Goal: Information Seeking & Learning: Learn about a topic

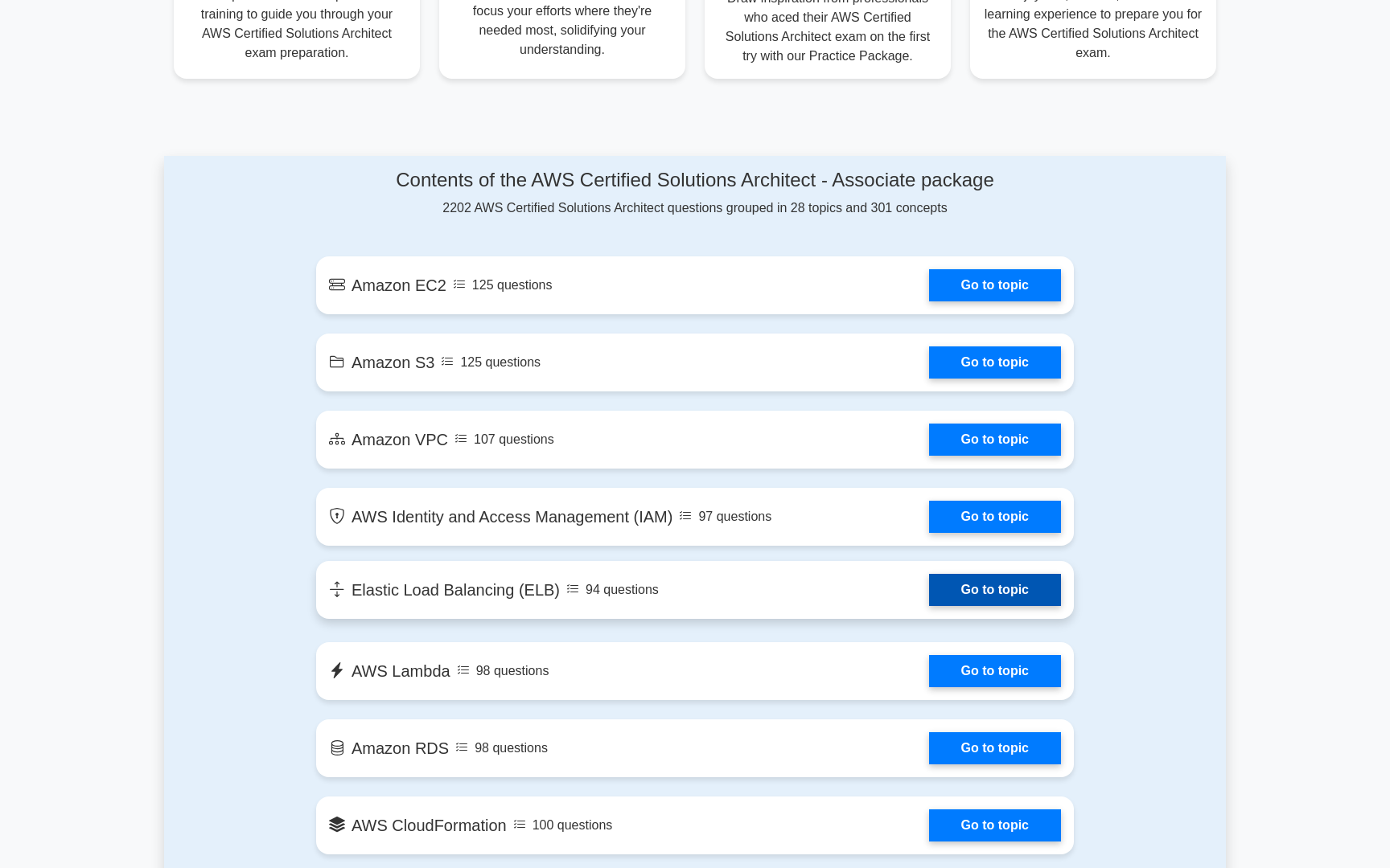
scroll to position [735, 0]
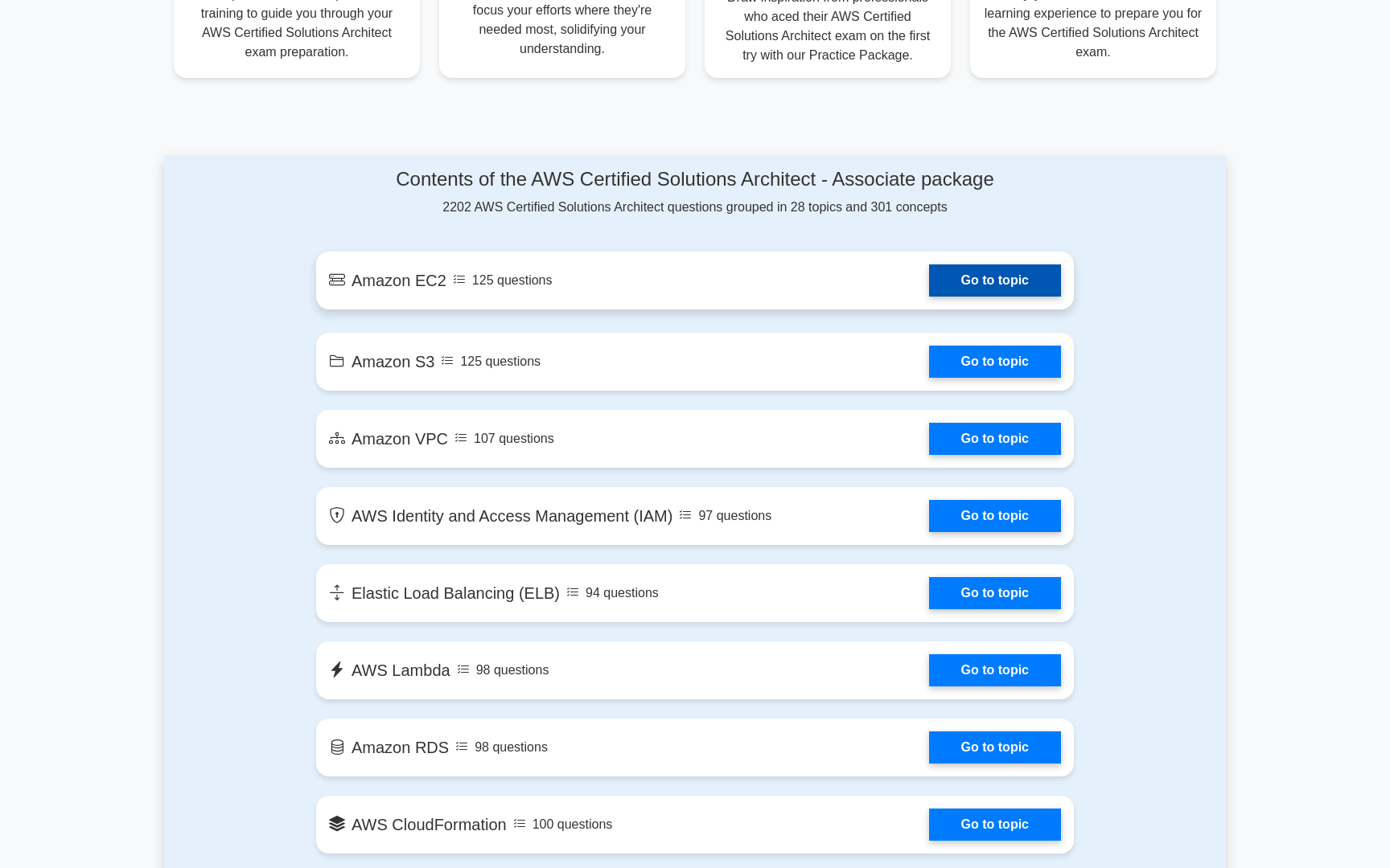
click at [984, 289] on link "Go to topic" at bounding box center [994, 280] width 132 height 32
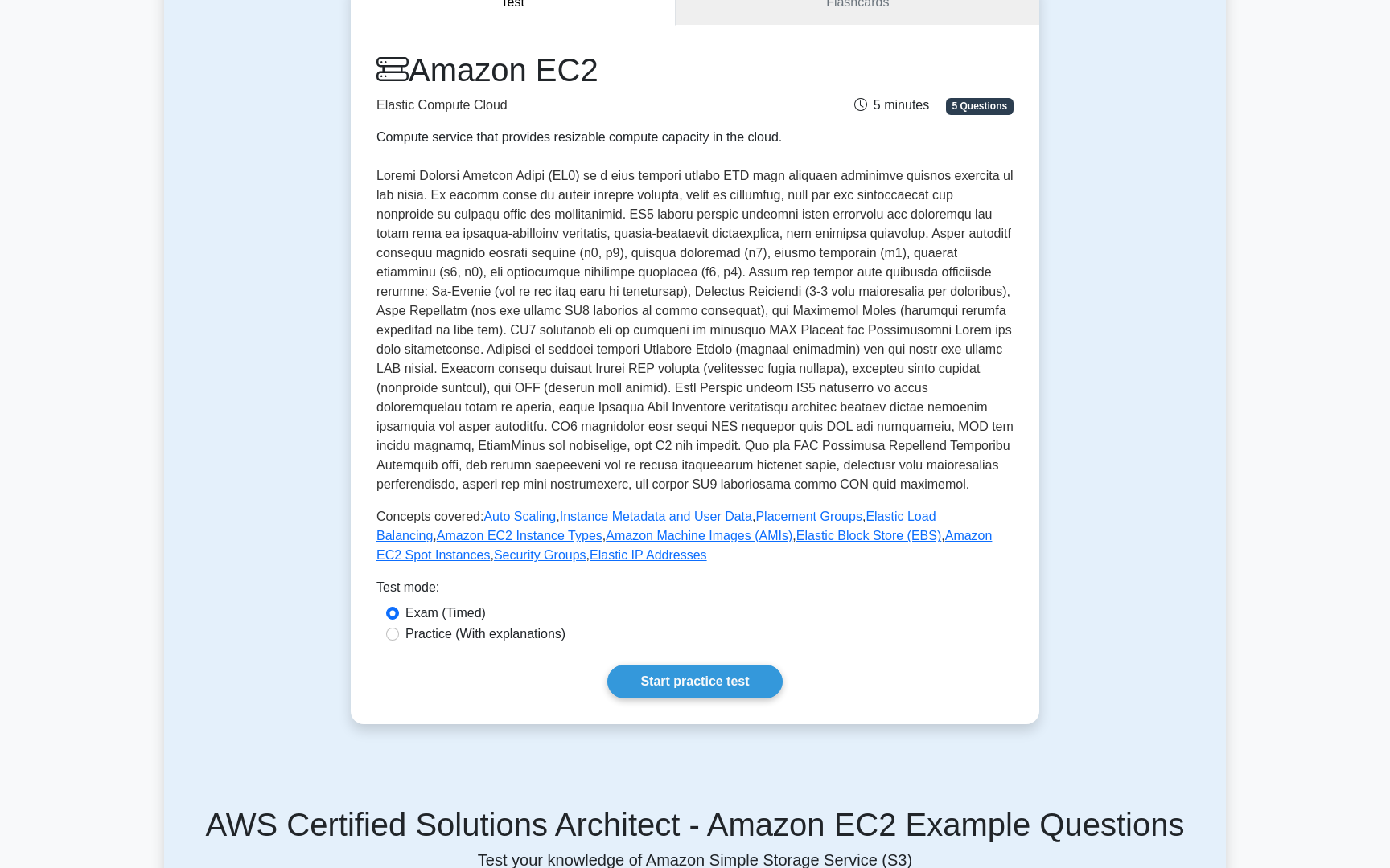
scroll to position [180, 0]
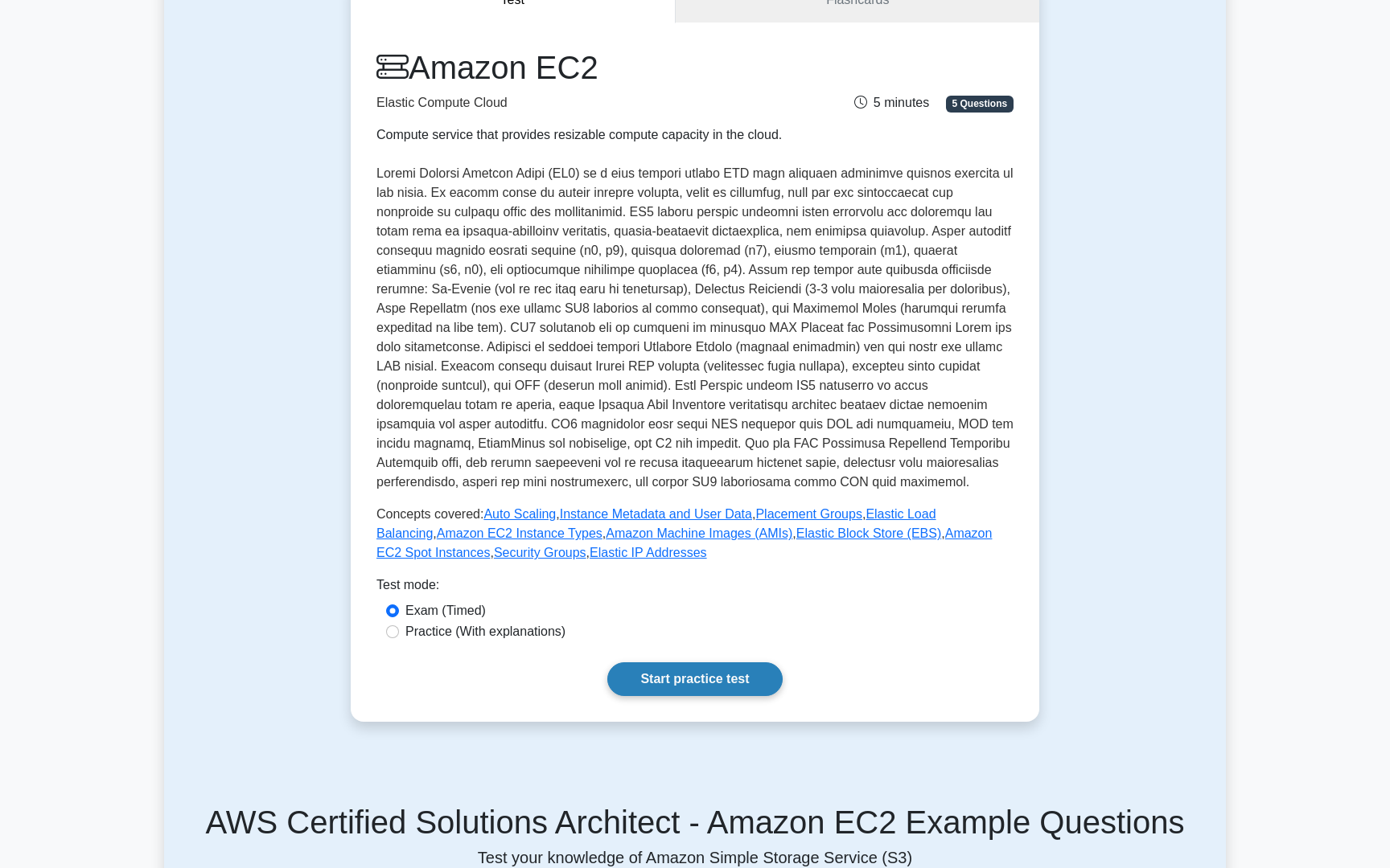
click at [650, 688] on link "Start practice test" at bounding box center [695, 679] width 175 height 34
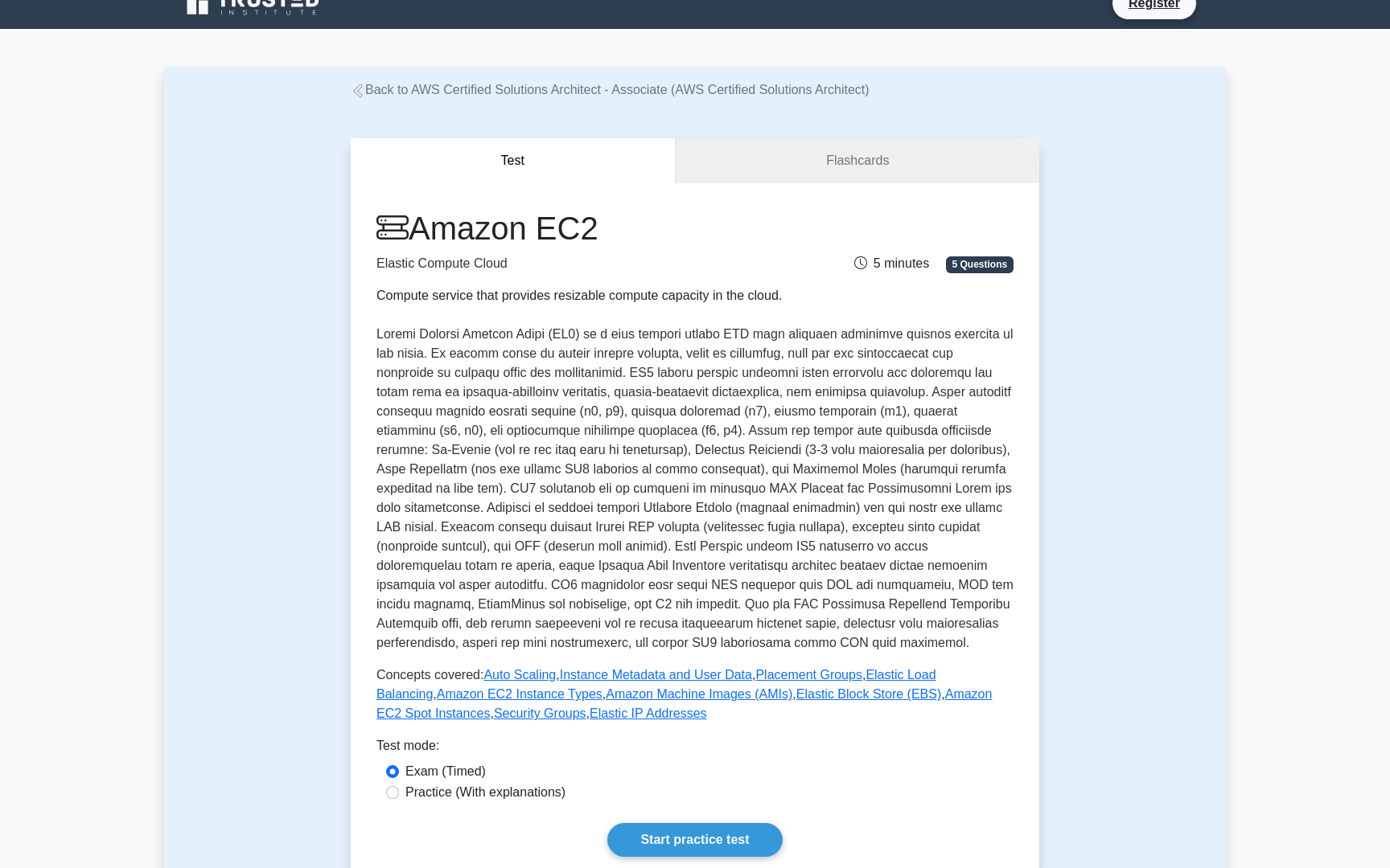
scroll to position [0, 0]
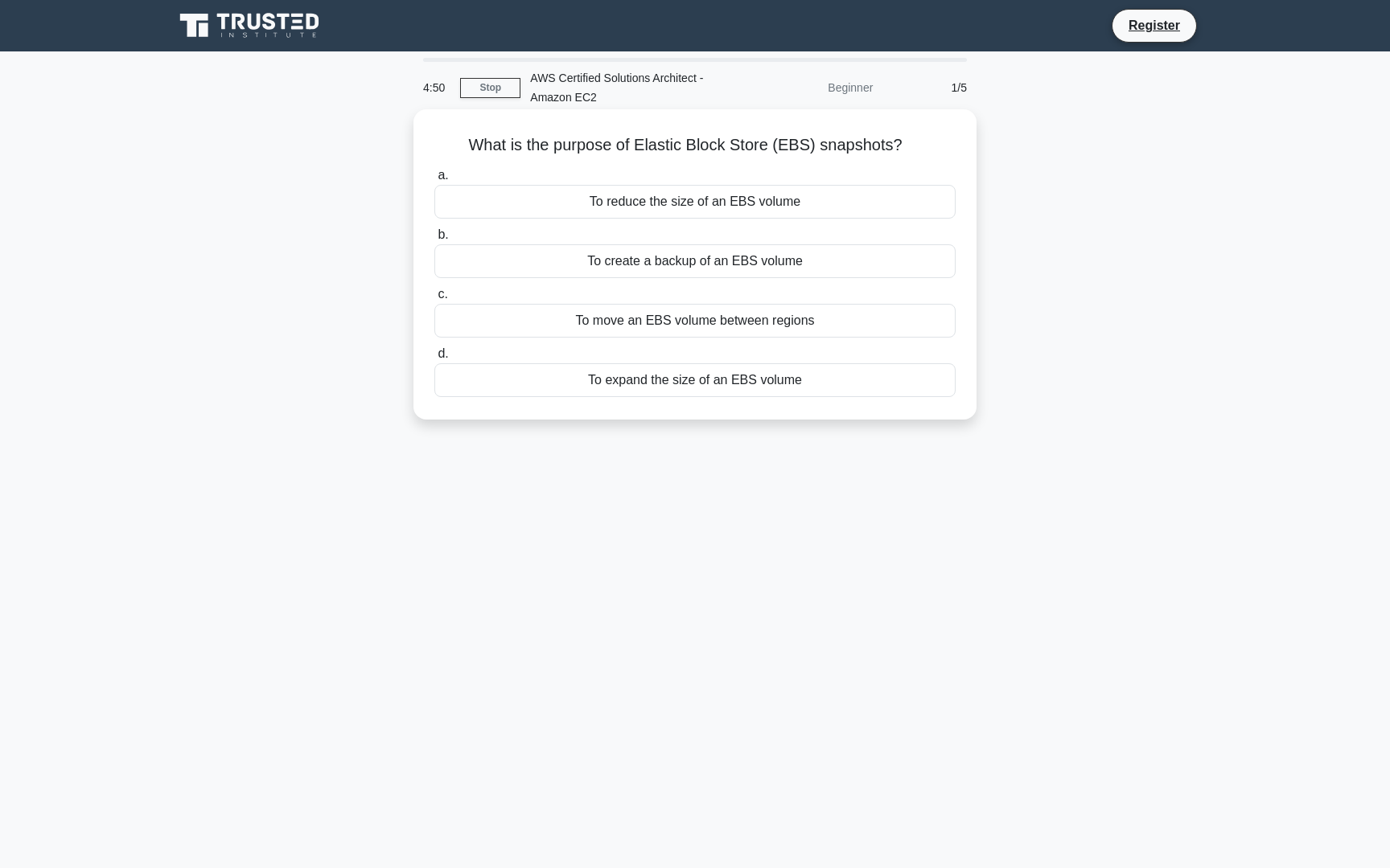
click at [691, 314] on div "To move an EBS volume between regions" at bounding box center [695, 321] width 522 height 34
click at [434, 300] on input "c. To move an EBS volume between regions" at bounding box center [434, 295] width 0 height 10
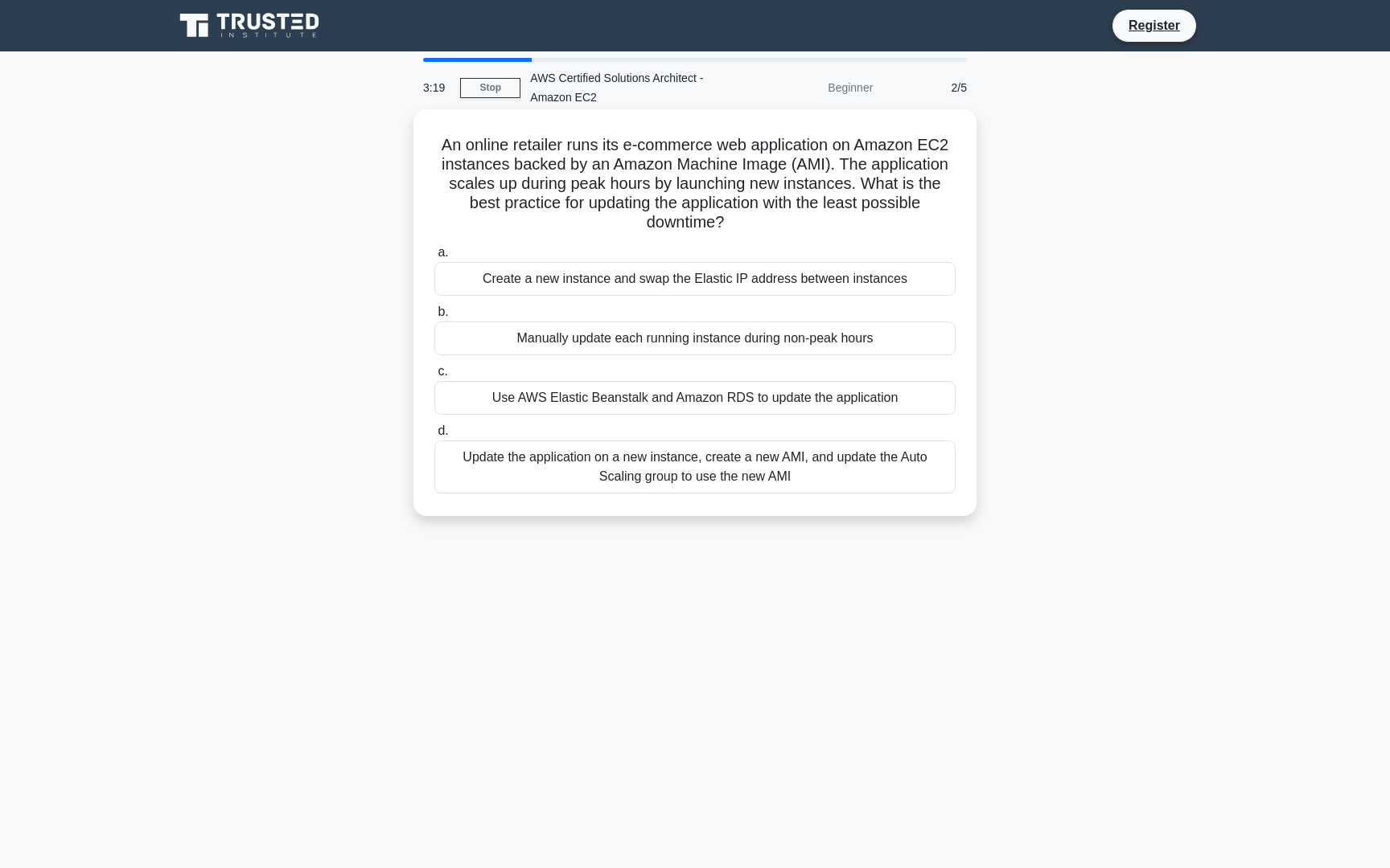
click at [682, 384] on div "Use AWS Elastic Beanstalk and Amazon RDS to update the application" at bounding box center [695, 398] width 522 height 34
click at [434, 377] on input "c. Use AWS Elastic Beanstalk and Amazon RDS to update the application" at bounding box center [434, 372] width 0 height 10
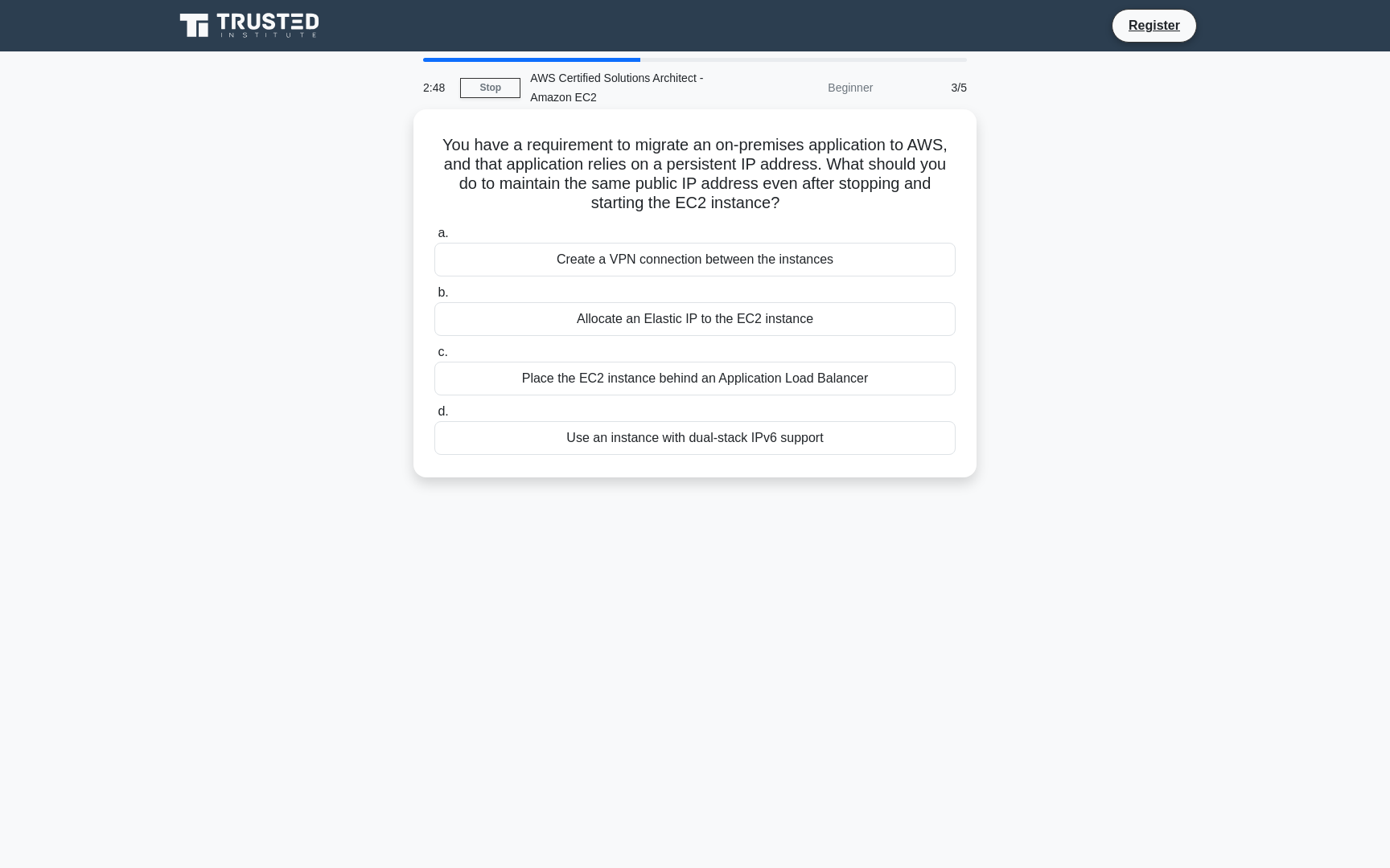
click at [820, 330] on div "Allocate an Elastic IP to the EC2 instance" at bounding box center [695, 319] width 522 height 34
click at [434, 298] on input "b. Allocate an Elastic IP to the EC2 instance" at bounding box center [434, 293] width 0 height 10
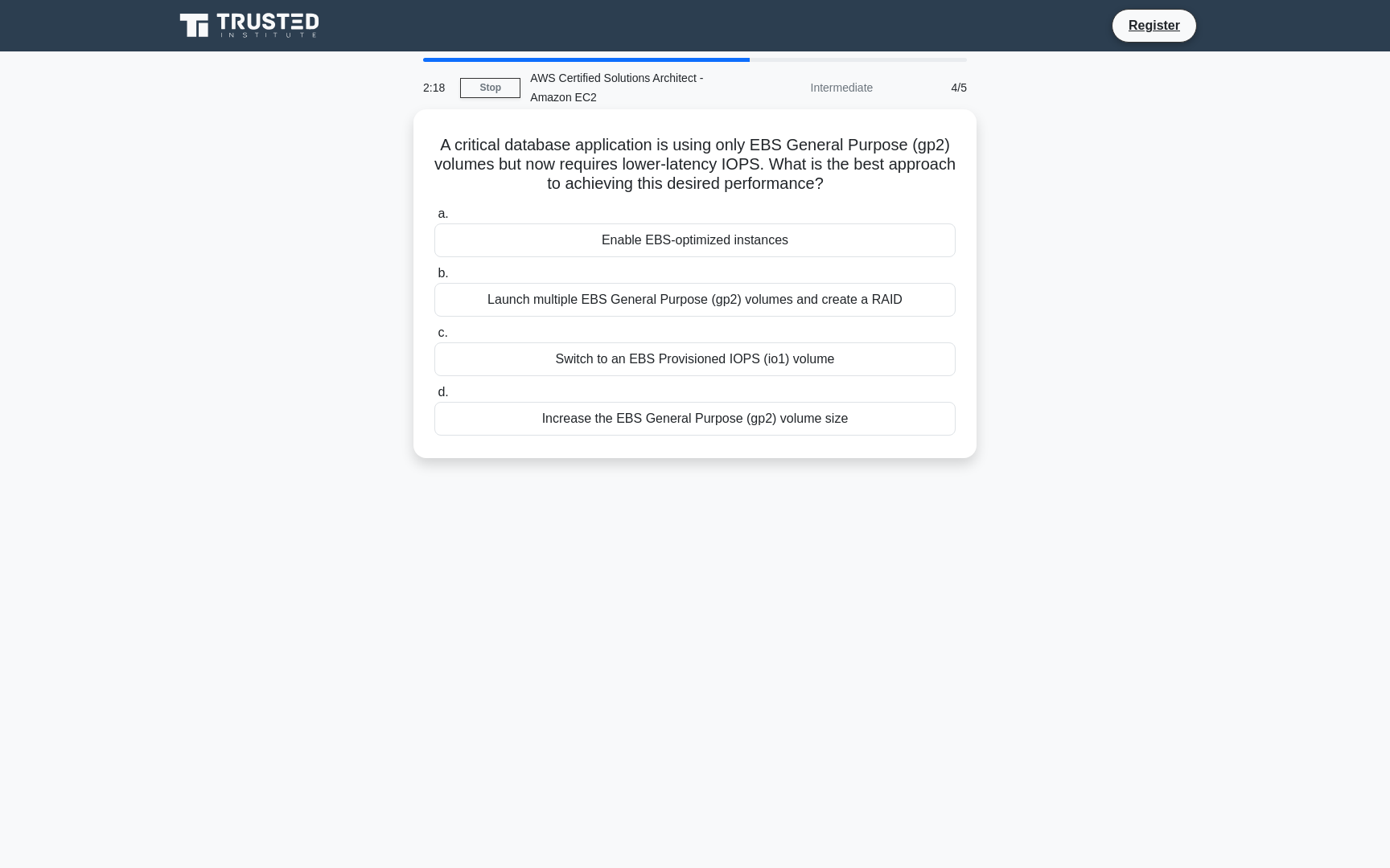
click at [771, 362] on div "Switch to an EBS Provisioned IOPS (io1) volume" at bounding box center [695, 359] width 522 height 34
click at [434, 338] on input "c. Switch to an EBS Provisioned IOPS (io1) volume" at bounding box center [434, 333] width 0 height 10
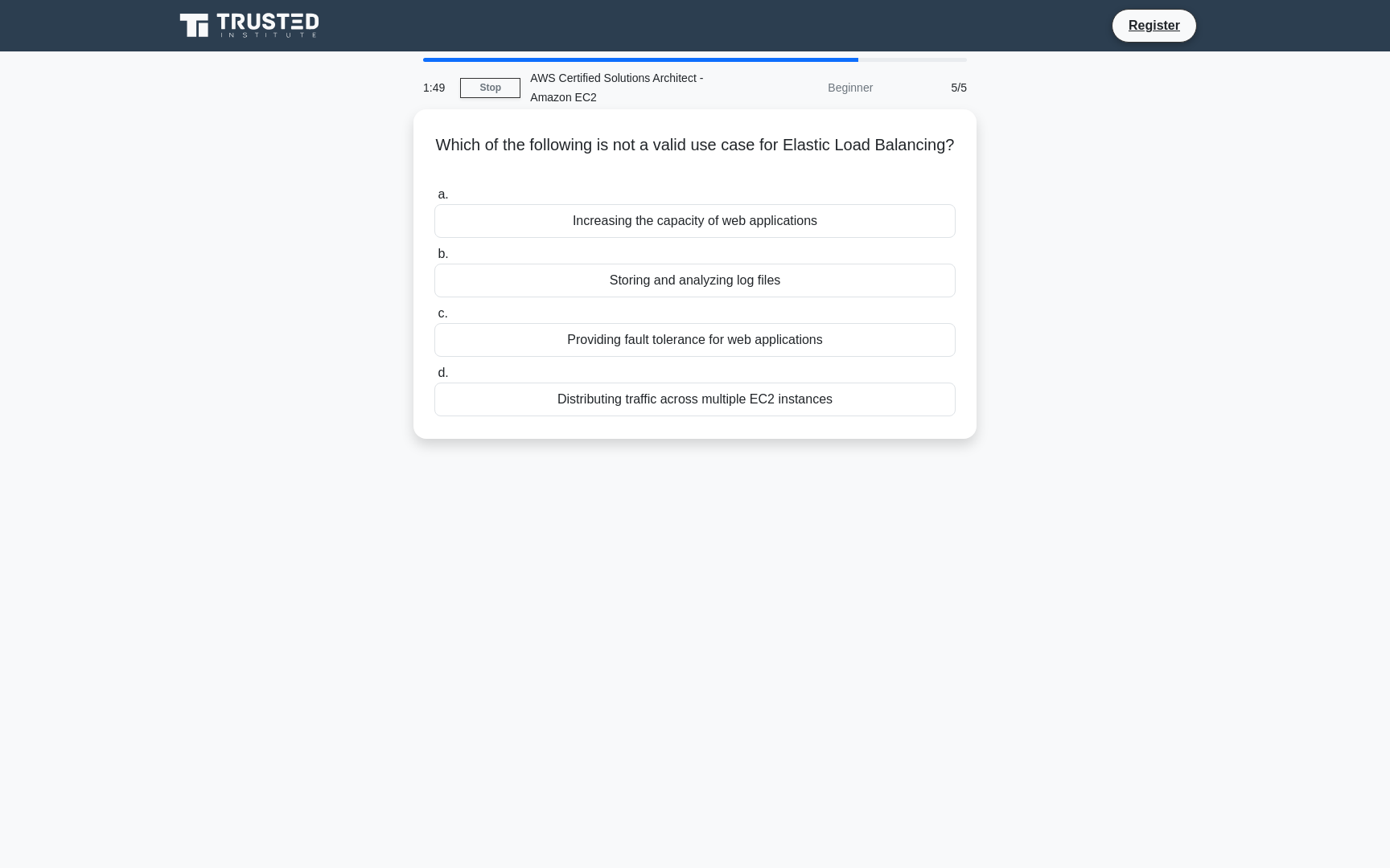
click at [757, 231] on div "Increasing the capacity of web applications" at bounding box center [695, 221] width 522 height 34
click at [434, 200] on input "a. Increasing the capacity of web applications" at bounding box center [434, 195] width 0 height 10
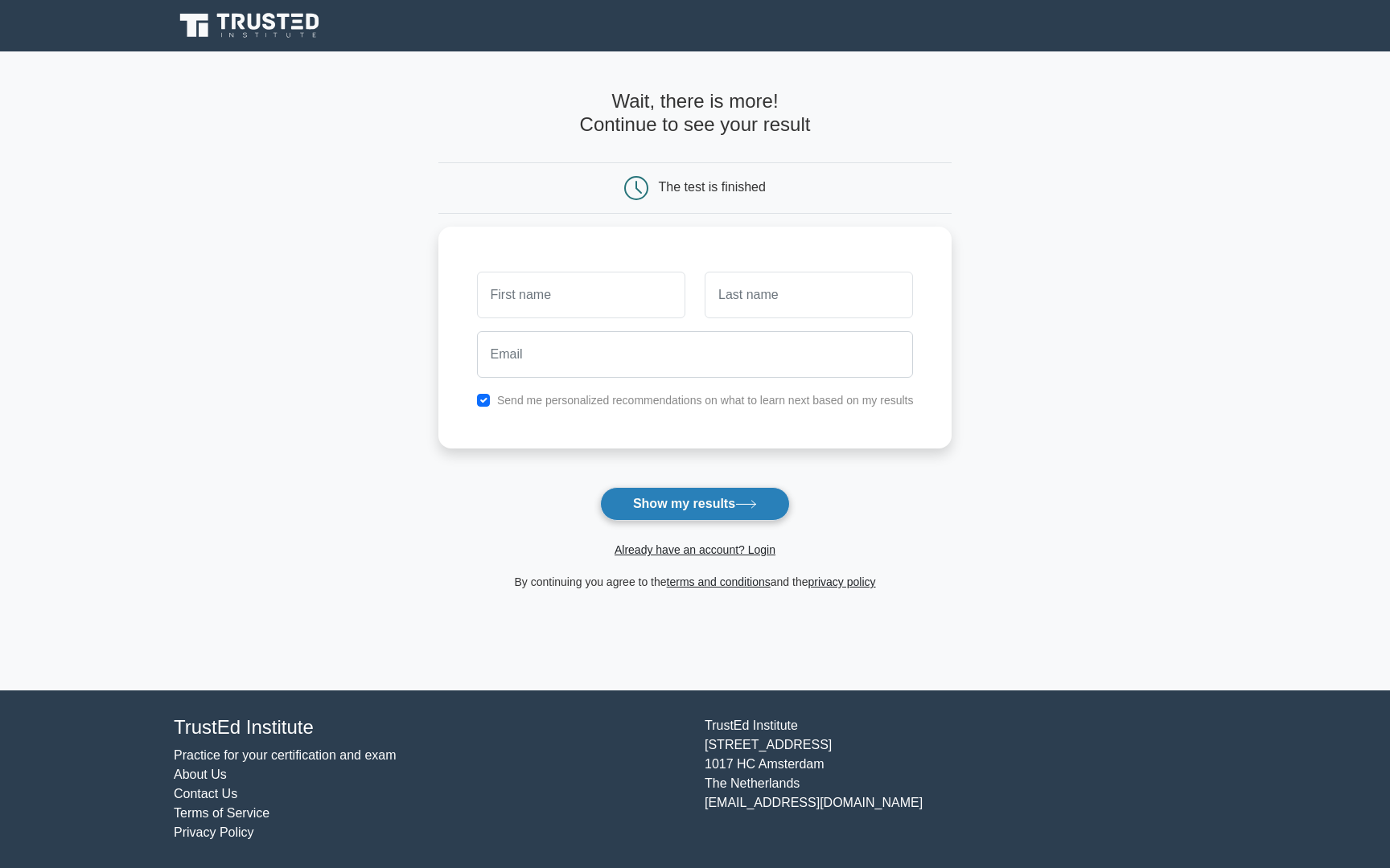
click at [648, 496] on button "Show my results" at bounding box center [695, 504] width 190 height 34
click at [486, 395] on input "checkbox" at bounding box center [483, 396] width 13 height 13
checkbox input "false"
click at [580, 295] on input "text" at bounding box center [581, 291] width 208 height 47
type input "Mohammad"
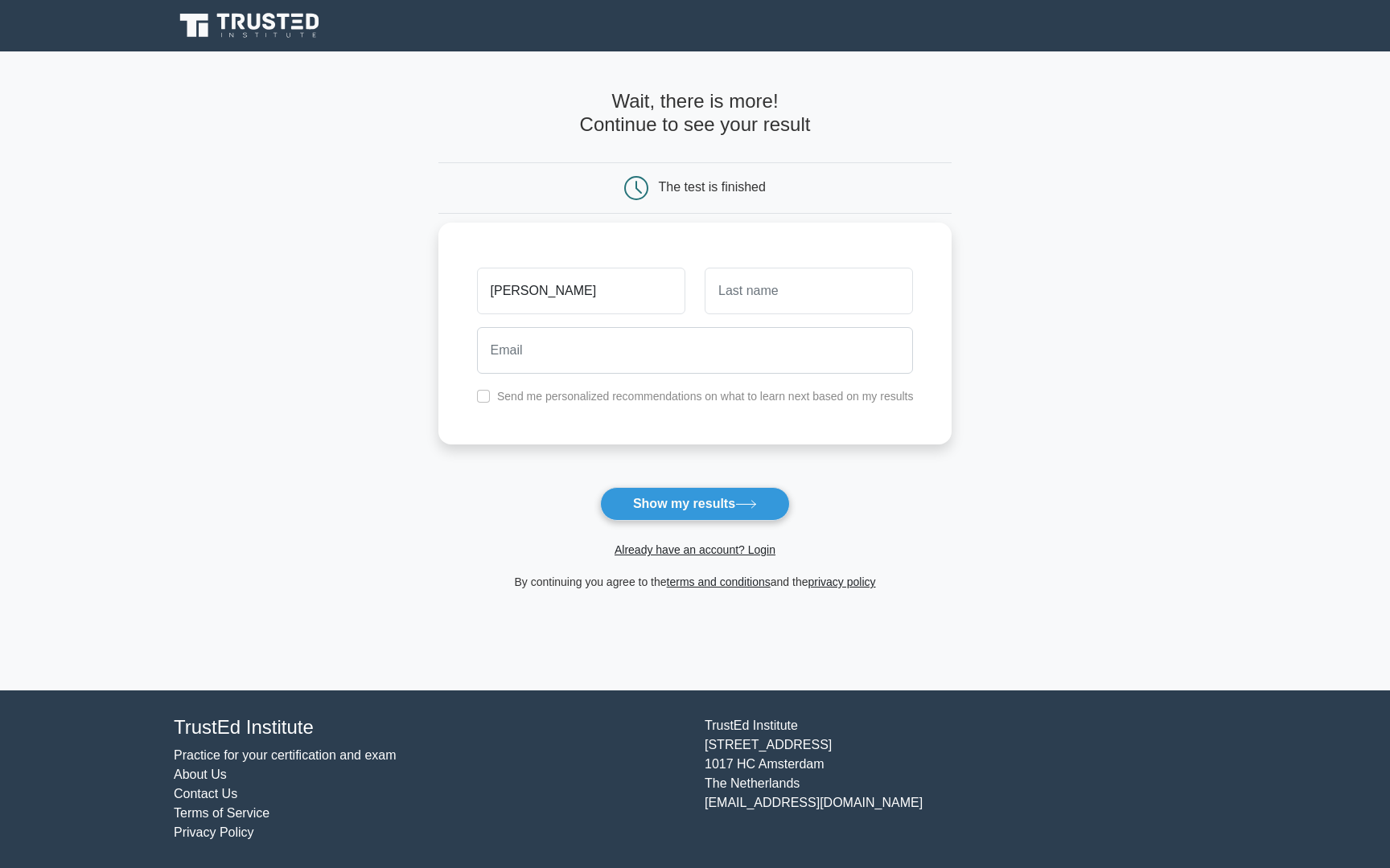
click at [700, 303] on div at bounding box center [809, 290] width 228 height 60
click at [731, 295] on input "text" at bounding box center [809, 291] width 208 height 47
type input "Zoubi"
click at [683, 506] on button "Show my results" at bounding box center [695, 504] width 190 height 34
click at [969, 424] on main "Wait, there is more! Continue to see your result The test is finished Mohammad" at bounding box center [695, 370] width 1390 height 639
